Goal: Task Accomplishment & Management: Manage account settings

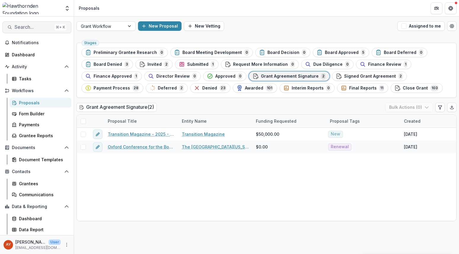
click at [23, 29] on span "Search..." at bounding box center [34, 27] width 38 height 6
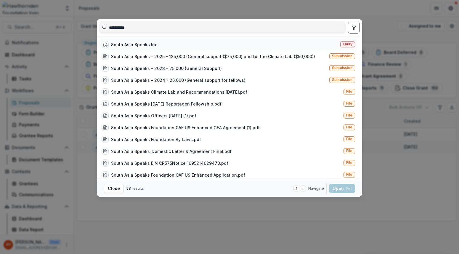
type input "**********"
click at [134, 48] on div "South Asia Speaks Inc" at bounding box center [130, 44] width 56 height 7
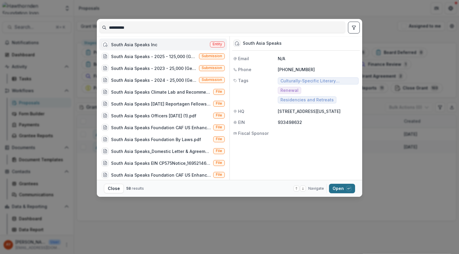
click at [354, 187] on button "Open with enter key" at bounding box center [342, 188] width 26 height 9
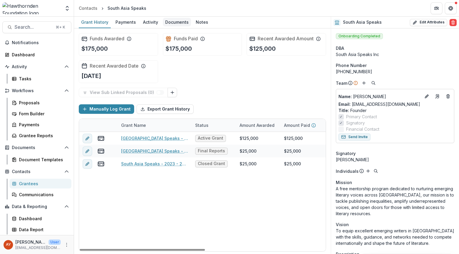
click at [177, 20] on div "Documents" at bounding box center [177, 22] width 28 height 9
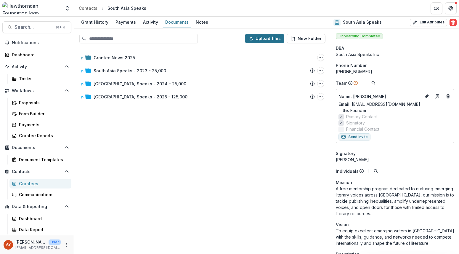
click at [268, 38] on button "Upload files" at bounding box center [264, 38] width 39 height 9
type input "**********"
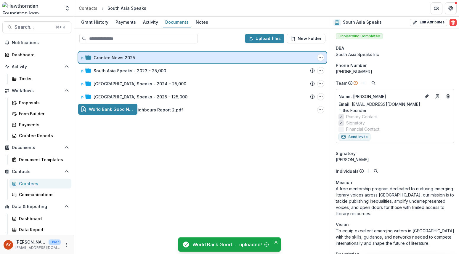
drag, startPoint x: 171, startPoint y: 111, endPoint x: 204, endPoint y: 56, distance: 64.5
click at [204, 56] on div "Upload files New Folder Grantee News 2025 Folder Options Rename Add Subfolder D…" at bounding box center [202, 140] width 257 height 225
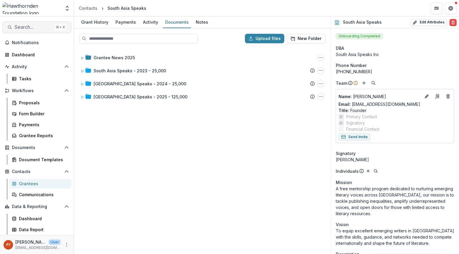
click at [26, 32] on button "Search... ⌘ + K" at bounding box center [36, 27] width 69 height 12
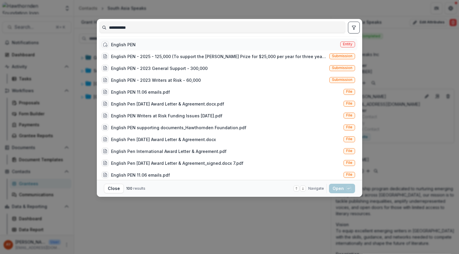
type input "**********"
click at [174, 45] on div "English PEN Entity" at bounding box center [228, 44] width 258 height 12
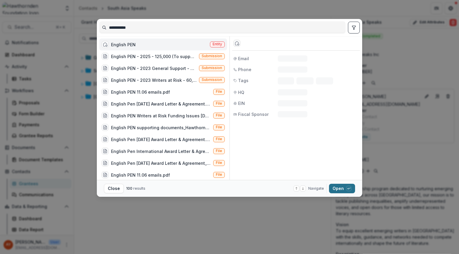
click at [340, 188] on button "Open with enter key" at bounding box center [342, 188] width 26 height 9
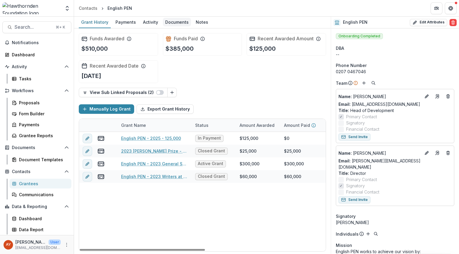
click at [176, 22] on div "Documents" at bounding box center [177, 22] width 28 height 9
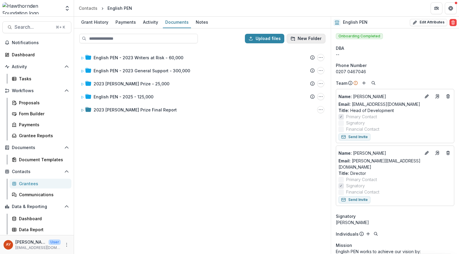
click at [323, 40] on button "New Folder" at bounding box center [306, 38] width 39 height 9
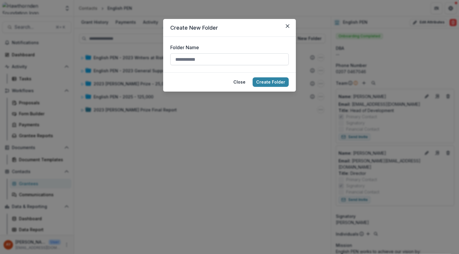
click at [259, 60] on input "Folder Name" at bounding box center [229, 59] width 118 height 12
type input "**********"
click at [261, 84] on button "Create Folder" at bounding box center [271, 81] width 36 height 9
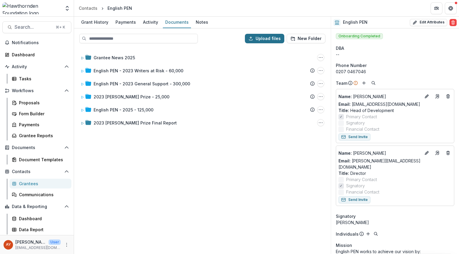
click at [266, 38] on button "Upload files" at bounding box center [264, 38] width 39 height 9
type input "**********"
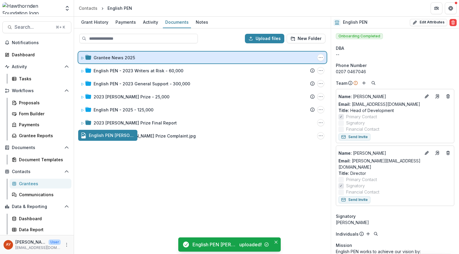
drag, startPoint x: 177, startPoint y: 132, endPoint x: 210, endPoint y: 54, distance: 84.5
click at [210, 54] on div "Upload files New Folder Grantee News 2025 Folder Options Rename Add Subfolder D…" at bounding box center [202, 140] width 257 height 225
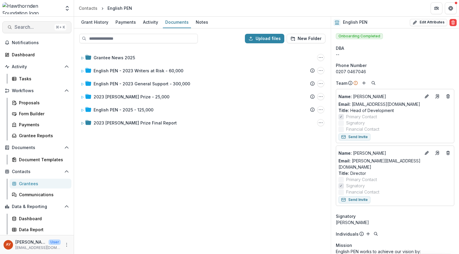
click at [48, 25] on span "Search..." at bounding box center [34, 27] width 38 height 6
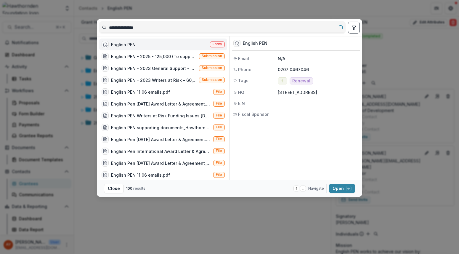
type input "**********"
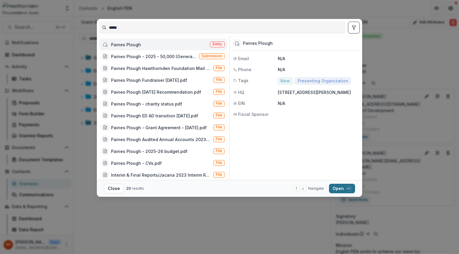
type input "*****"
click at [332, 184] on button "Open with enter key" at bounding box center [342, 188] width 26 height 9
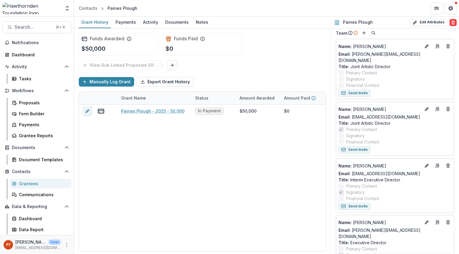
scroll to position [54, 0]
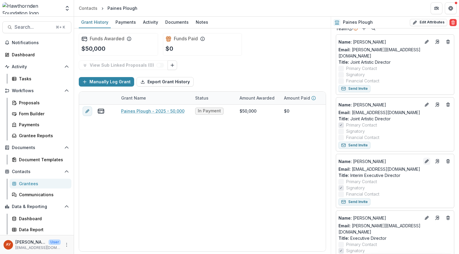
click at [423, 158] on button "Edit" at bounding box center [426, 161] width 7 height 7
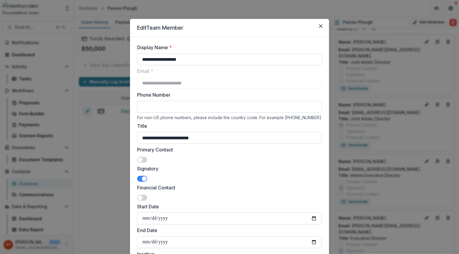
click at [143, 178] on span at bounding box center [144, 178] width 5 height 5
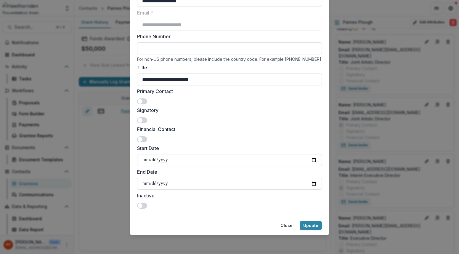
click at [144, 205] on span at bounding box center [142, 206] width 10 height 6
click at [313, 225] on button "Update" at bounding box center [311, 225] width 22 height 9
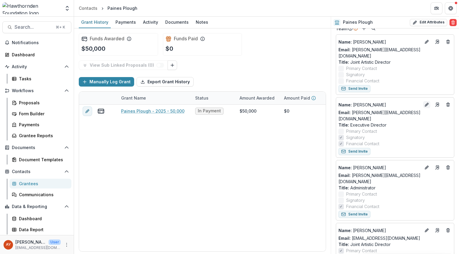
click at [427, 101] on button "Edit" at bounding box center [426, 104] width 7 height 7
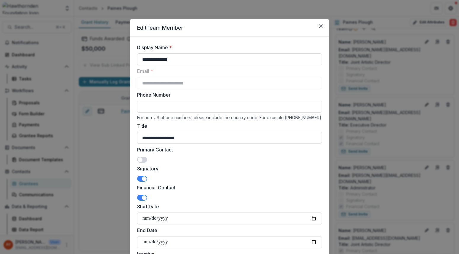
click at [142, 160] on span at bounding box center [142, 160] width 10 height 6
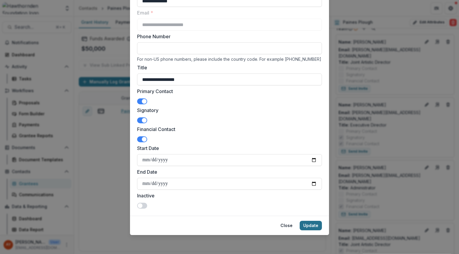
click at [311, 226] on button "Update" at bounding box center [311, 225] width 22 height 9
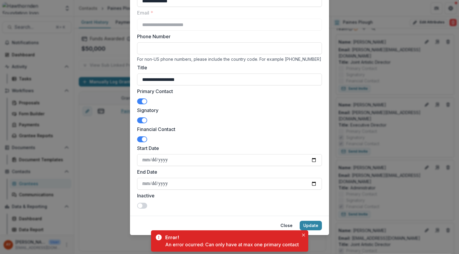
click at [140, 102] on span at bounding box center [142, 101] width 10 height 6
click at [319, 225] on button "Update" at bounding box center [311, 225] width 22 height 9
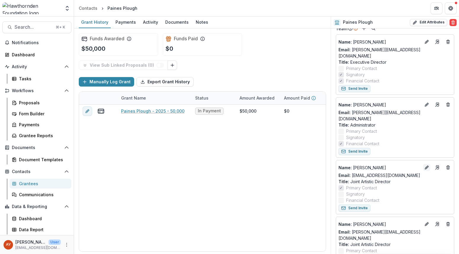
click at [424, 165] on icon "Edit" at bounding box center [426, 167] width 5 height 5
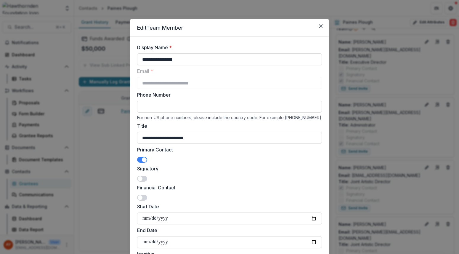
click at [137, 159] on span at bounding box center [142, 160] width 10 height 6
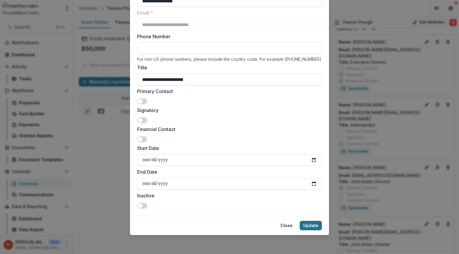
click at [311, 224] on button "Update" at bounding box center [311, 225] width 22 height 9
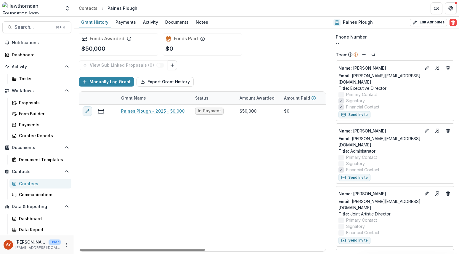
scroll to position [13, 0]
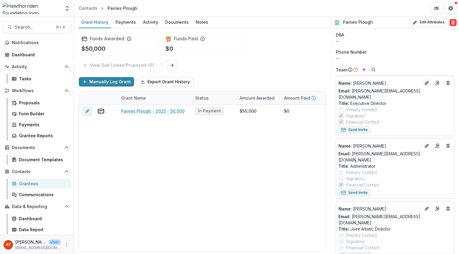
click at [424, 83] on icon "Edit" at bounding box center [426, 83] width 5 height 5
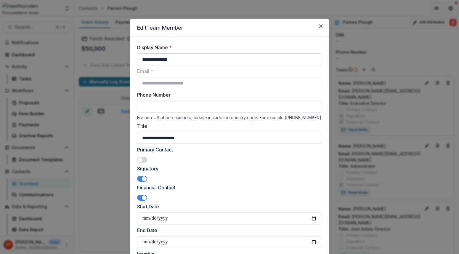
click at [140, 159] on span at bounding box center [140, 159] width 5 height 5
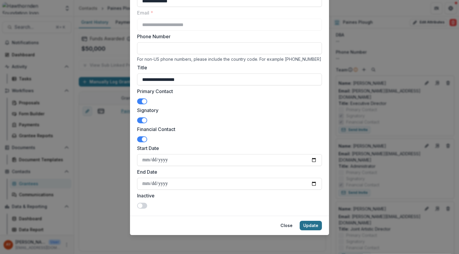
click at [307, 224] on button "Update" at bounding box center [311, 225] width 22 height 9
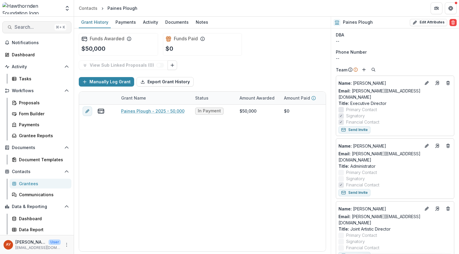
click at [38, 29] on span "Search..." at bounding box center [34, 27] width 38 height 6
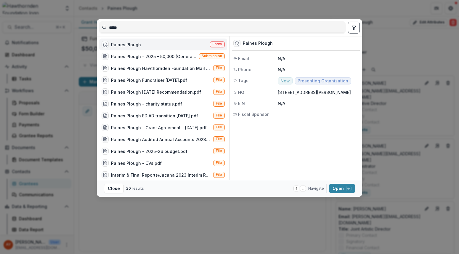
type input "******"
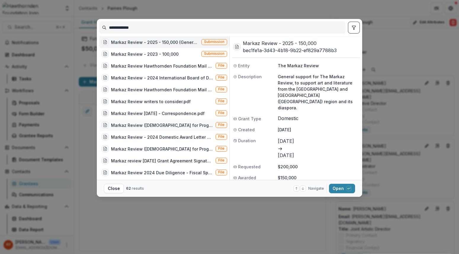
scroll to position [121, 0]
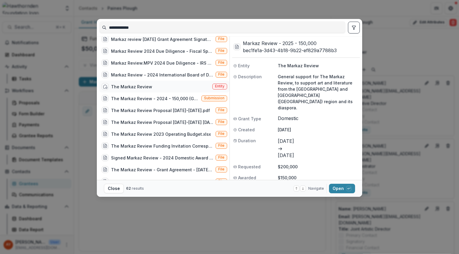
type input "**********"
click at [178, 88] on div "The Markaz Review Entity" at bounding box center [164, 87] width 130 height 12
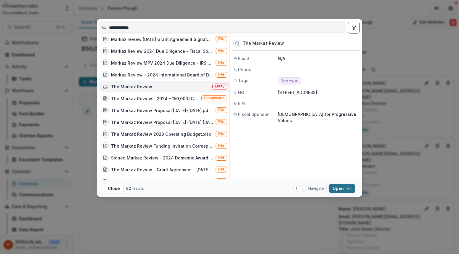
click at [348, 188] on icon "button" at bounding box center [349, 189] width 4 height 4
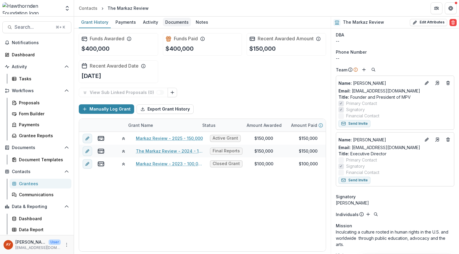
click at [170, 21] on div "Documents" at bounding box center [177, 22] width 28 height 9
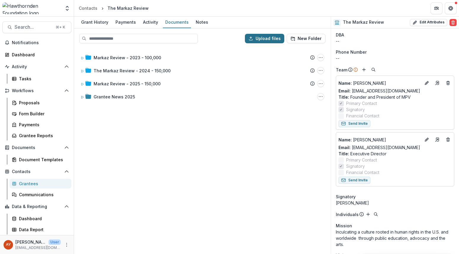
click at [262, 36] on button "Upload files" at bounding box center [264, 38] width 39 height 9
type input "**********"
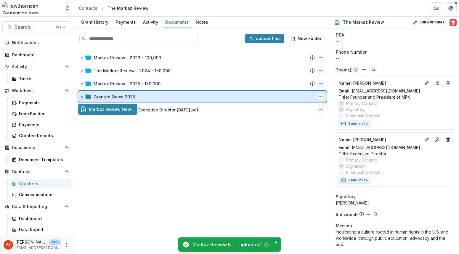
drag, startPoint x: 155, startPoint y: 110, endPoint x: 185, endPoint y: 97, distance: 33.2
click at [185, 97] on div "Upload files New Folder Markaz Review - 2023 - 100,000 Submission Temelio Propo…" at bounding box center [202, 140] width 257 height 225
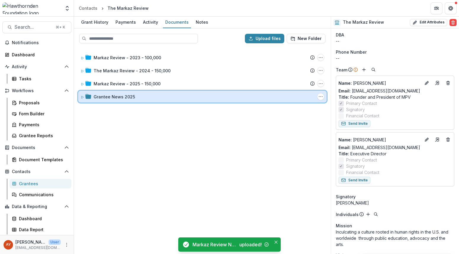
click at [185, 98] on div "Grantee News 2025" at bounding box center [204, 97] width 221 height 6
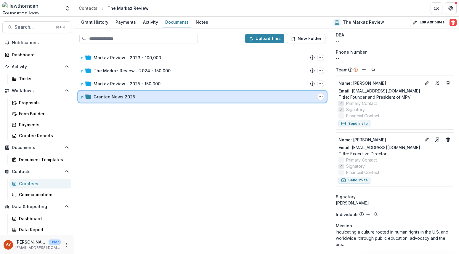
click at [186, 93] on div "Grantee News 2025 Folder Options Rename Add Subfolder Delete" at bounding box center [202, 97] width 248 height 12
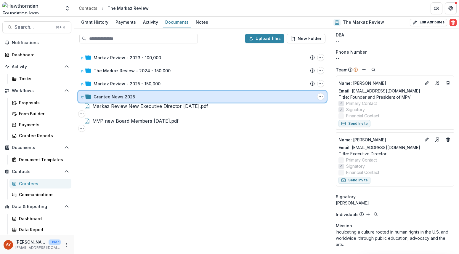
click at [184, 97] on div "Grantee News 2025" at bounding box center [204, 97] width 221 height 6
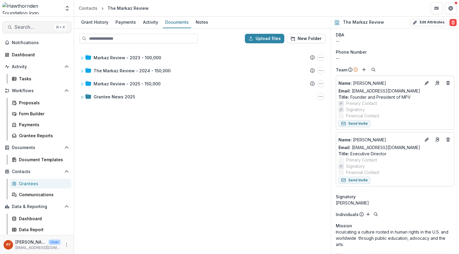
click at [25, 29] on span "Search..." at bounding box center [34, 27] width 38 height 6
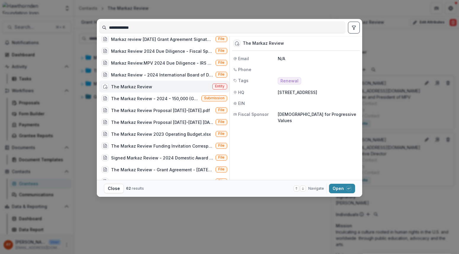
drag, startPoint x: 141, startPoint y: 30, endPoint x: 105, endPoint y: 30, distance: 35.8
click at [105, 30] on input "**********" at bounding box center [222, 27] width 246 height 9
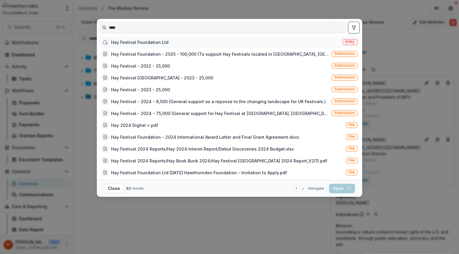
type input "***"
click at [182, 46] on div "Hay Festival Foundation Ltd Entity" at bounding box center [229, 42] width 261 height 12
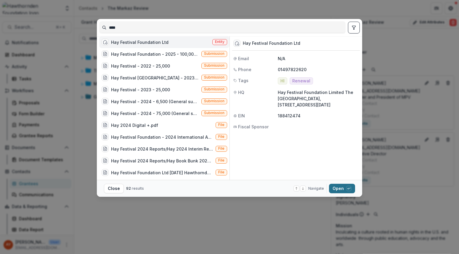
click at [344, 191] on button "Open with enter key" at bounding box center [342, 188] width 26 height 9
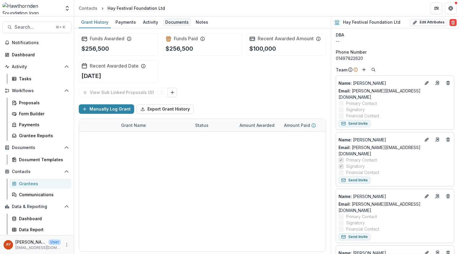
click at [184, 23] on div "Documents" at bounding box center [177, 22] width 28 height 9
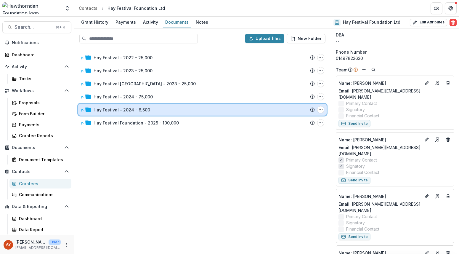
click at [171, 107] on div "Hay Festival - 2024 - 6,500" at bounding box center [204, 110] width 221 height 6
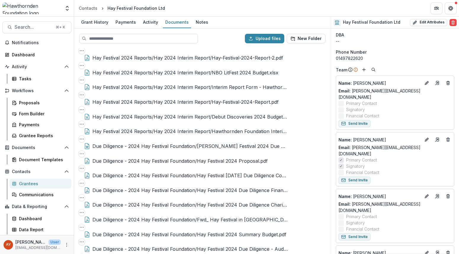
scroll to position [211, 0]
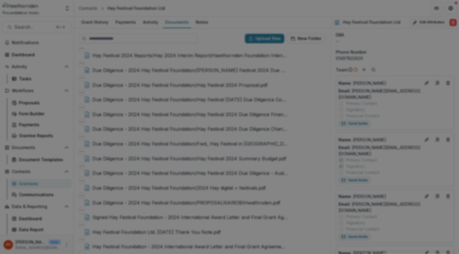
click at [446, 12] on button "Close" at bounding box center [450, 6] width 9 height 9
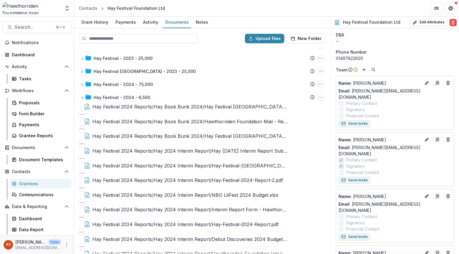
scroll to position [14, 0]
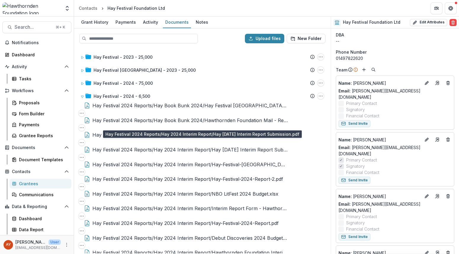
click at [202, 146] on div "Hay Festival 2024 Reports/Hay 2024 Interim Report/Hay [DATE] Interim Report Sub…" at bounding box center [189, 149] width 195 height 7
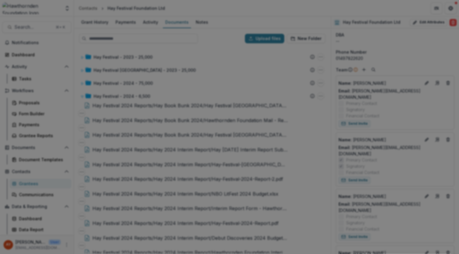
click at [446, 12] on button "Close" at bounding box center [450, 6] width 9 height 9
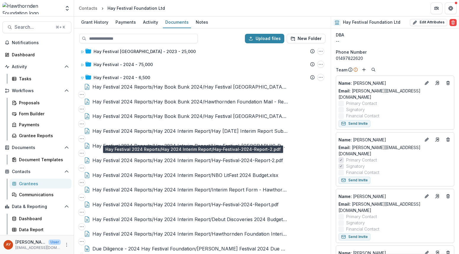
scroll to position [51, 0]
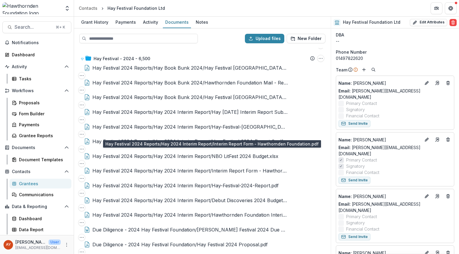
click at [193, 167] on div "Hay Festival 2024 Reports/Hay 2024 Interim Report/Interim Report Form - Hawthor…" at bounding box center [189, 170] width 195 height 7
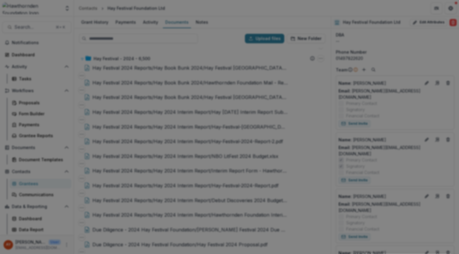
click at [446, 12] on button "Close" at bounding box center [450, 6] width 9 height 9
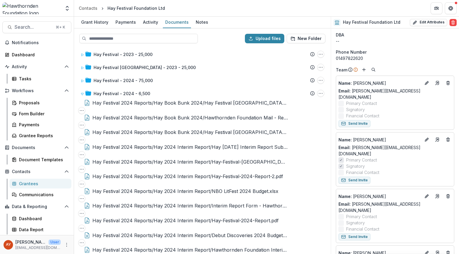
scroll to position [12, 0]
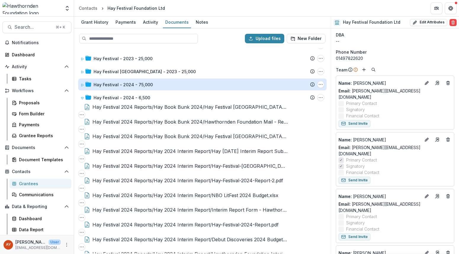
click at [144, 100] on div "Hay Festival - 2024 - 6,500" at bounding box center [122, 97] width 57 height 6
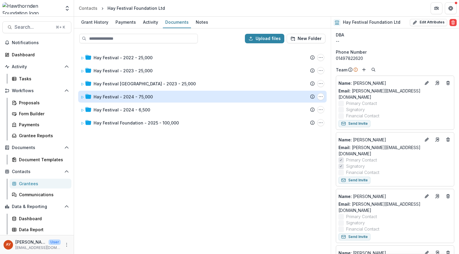
scroll to position [0, 0]
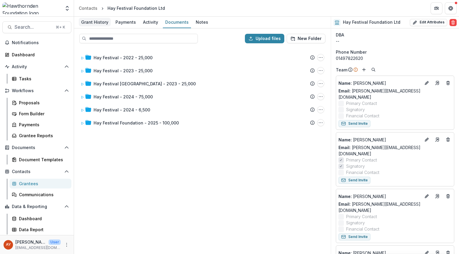
click at [98, 21] on div "Grant History" at bounding box center [95, 22] width 32 height 9
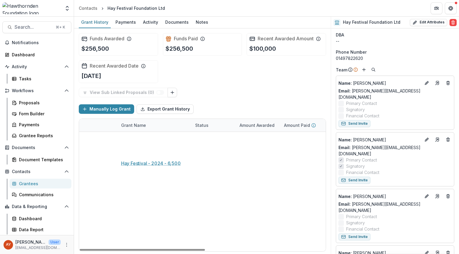
click at [159, 150] on link "Hay Festival - 2024 - 6,500" at bounding box center [149, 151] width 57 height 6
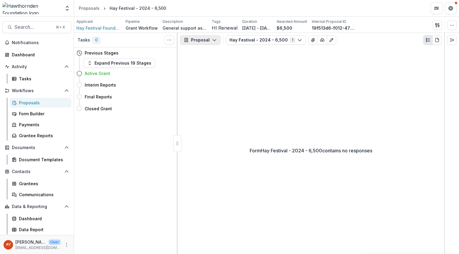
click at [190, 41] on button "Proposal" at bounding box center [200, 39] width 41 height 9
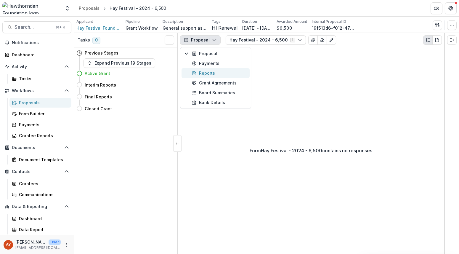
click at [203, 71] on div "Reports" at bounding box center [219, 73] width 54 height 6
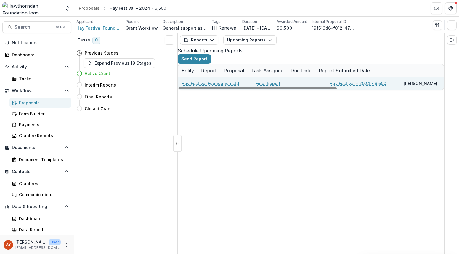
click at [279, 86] on link "Final Report" at bounding box center [268, 83] width 25 height 6
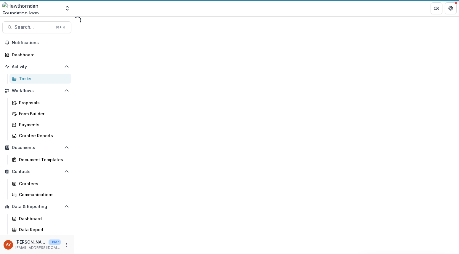
select select "********"
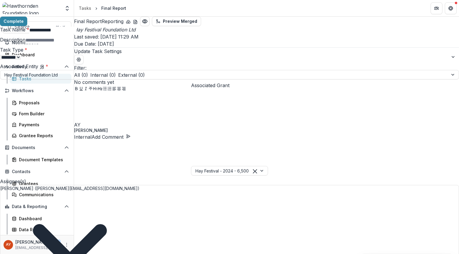
click at [445, 6] on header "Update Task Settings" at bounding box center [229, 3] width 459 height 7
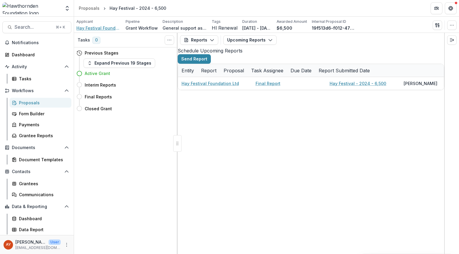
click at [99, 29] on span "Hay Festival Foundation Ltd" at bounding box center [98, 28] width 44 height 6
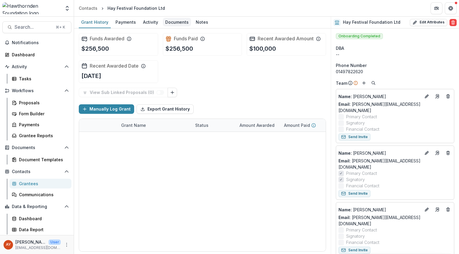
click at [175, 26] on div "Documents" at bounding box center [177, 22] width 28 height 9
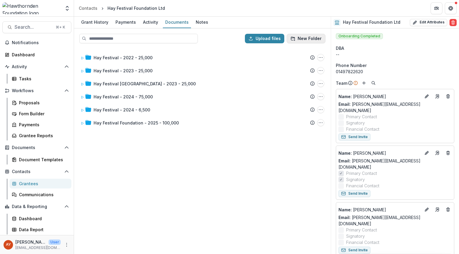
click at [301, 40] on button "New Folder" at bounding box center [306, 38] width 39 height 9
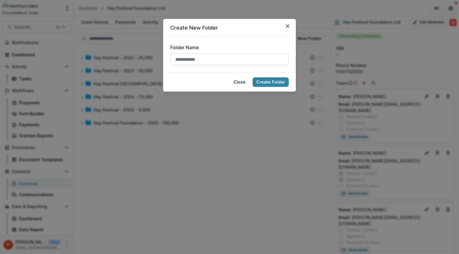
click at [234, 61] on input "Folder Name" at bounding box center [229, 59] width 118 height 12
type input "**********"
drag, startPoint x: 225, startPoint y: 58, endPoint x: 94, endPoint y: 58, distance: 130.9
click at [94, 58] on div "**********" at bounding box center [229, 127] width 459 height 254
type input "**********"
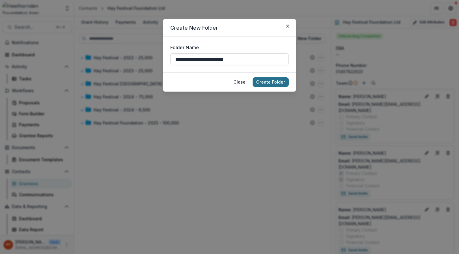
click at [266, 82] on button "Create Folder" at bounding box center [271, 81] width 36 height 9
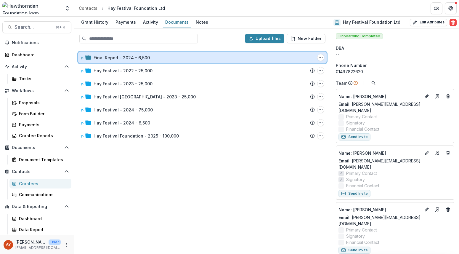
click at [170, 58] on div "Final Report - 2024 - 6,500" at bounding box center [204, 57] width 221 height 6
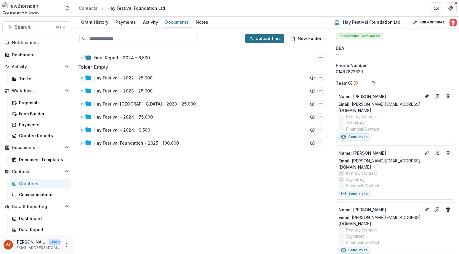
click at [270, 35] on button "Upload files" at bounding box center [264, 38] width 39 height 9
type input "**********"
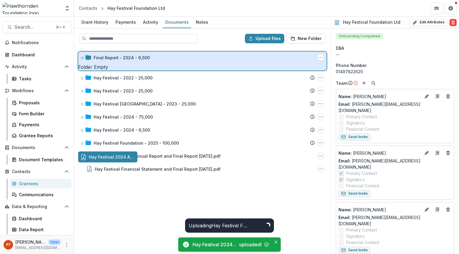
drag, startPoint x: 151, startPoint y: 160, endPoint x: 166, endPoint y: 65, distance: 95.3
click at [166, 65] on div "Upload files New Folder Final Report - 2024 - 6,500 Folder Options Rename Add S…" at bounding box center [202, 140] width 257 height 225
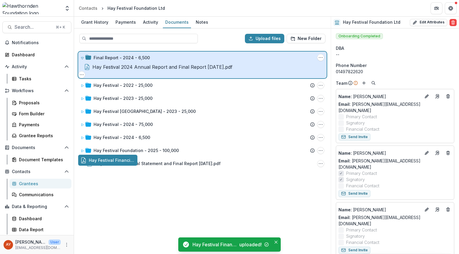
drag, startPoint x: 146, startPoint y: 162, endPoint x: 181, endPoint y: 61, distance: 106.8
click at [181, 61] on div "Upload files New Folder Final Report - 2024 - 6,500 Folder Options Rename Add S…" at bounding box center [202, 140] width 257 height 225
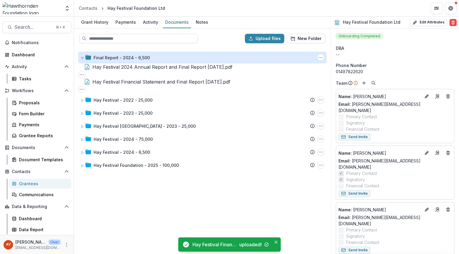
click at [128, 59] on div "Final Report - 2024 - 6,500" at bounding box center [122, 57] width 56 height 6
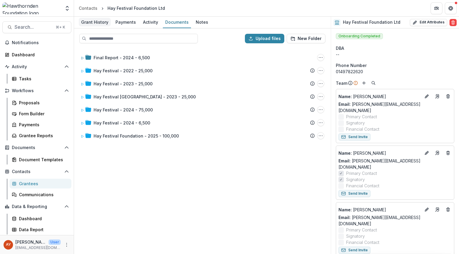
click at [88, 22] on div "Grant History" at bounding box center [95, 22] width 32 height 9
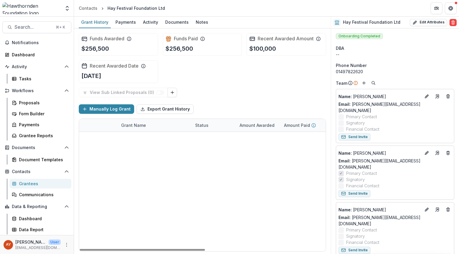
click at [152, 146] on div "Hay Festival - 2024 - 6,500" at bounding box center [154, 150] width 67 height 13
click at [153, 151] on link "Hay Festival - 2024 - 6,500" at bounding box center [149, 151] width 57 height 6
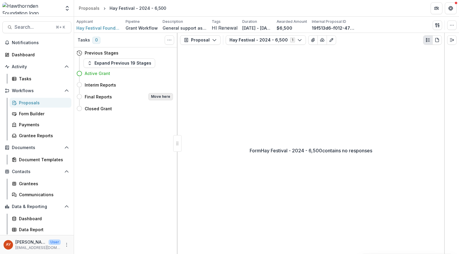
click at [161, 98] on button "Move here" at bounding box center [160, 96] width 25 height 7
select select "**********"
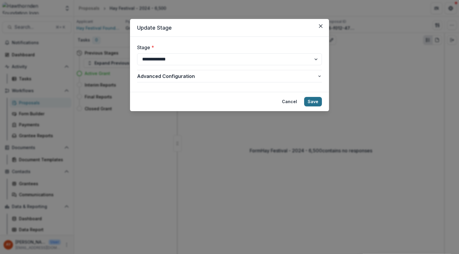
click at [316, 100] on button "Save" at bounding box center [313, 101] width 18 height 9
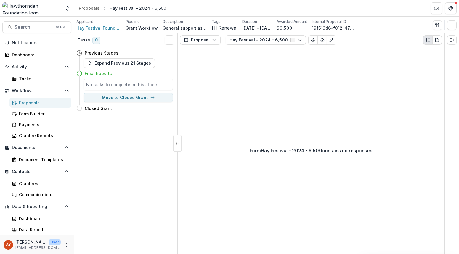
click at [115, 29] on span "Hay Festival Foundation Ltd" at bounding box center [98, 28] width 44 height 6
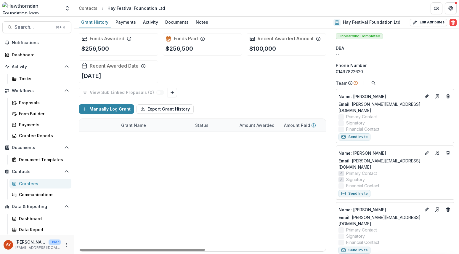
click at [179, 28] on div "Grant History Payments Activity Documents Notes" at bounding box center [202, 23] width 257 height 12
click at [176, 23] on div "Documents" at bounding box center [177, 22] width 28 height 9
